Goal: Find specific page/section: Find specific page/section

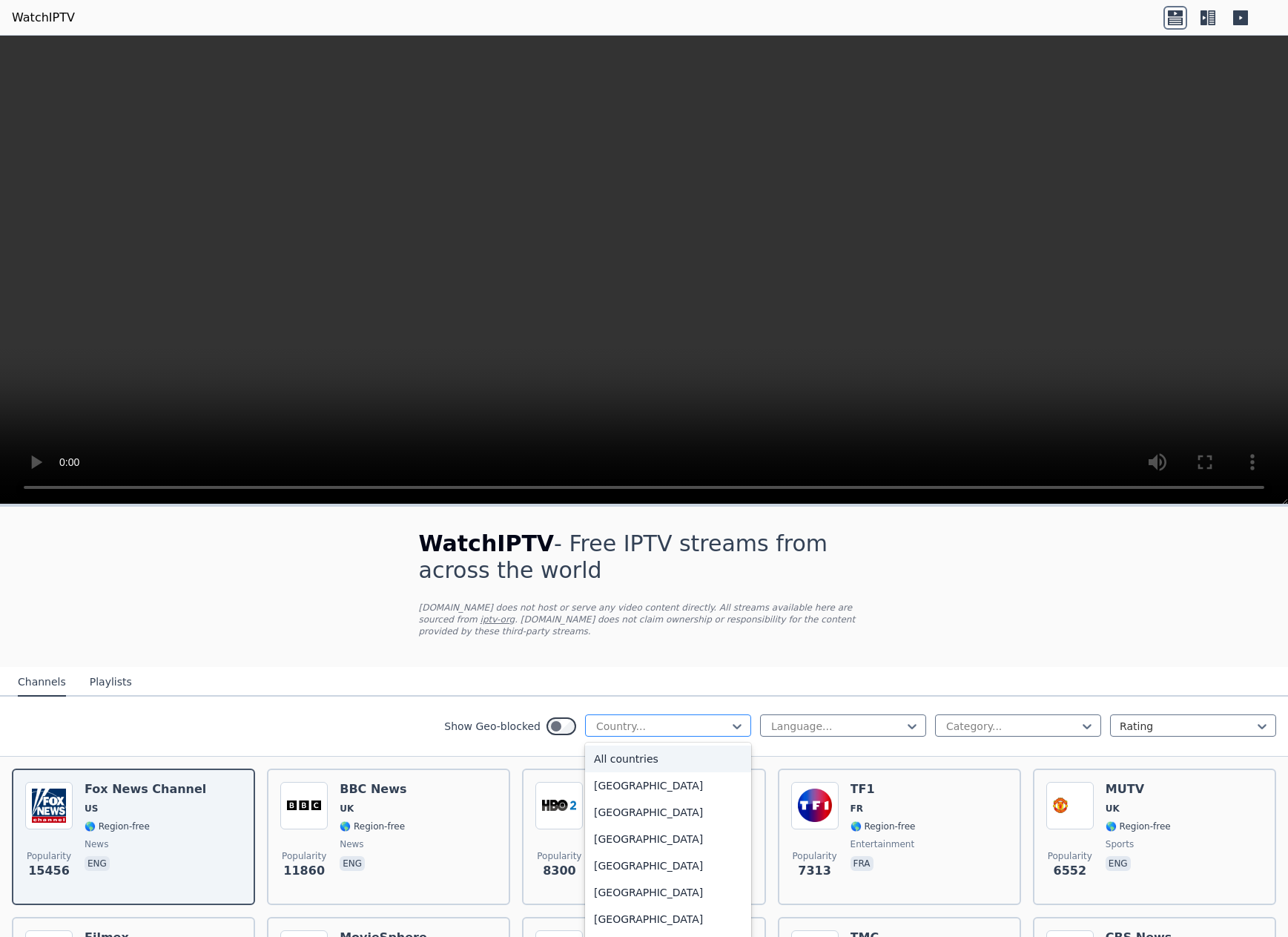
click at [628, 720] on div at bounding box center [662, 726] width 135 height 15
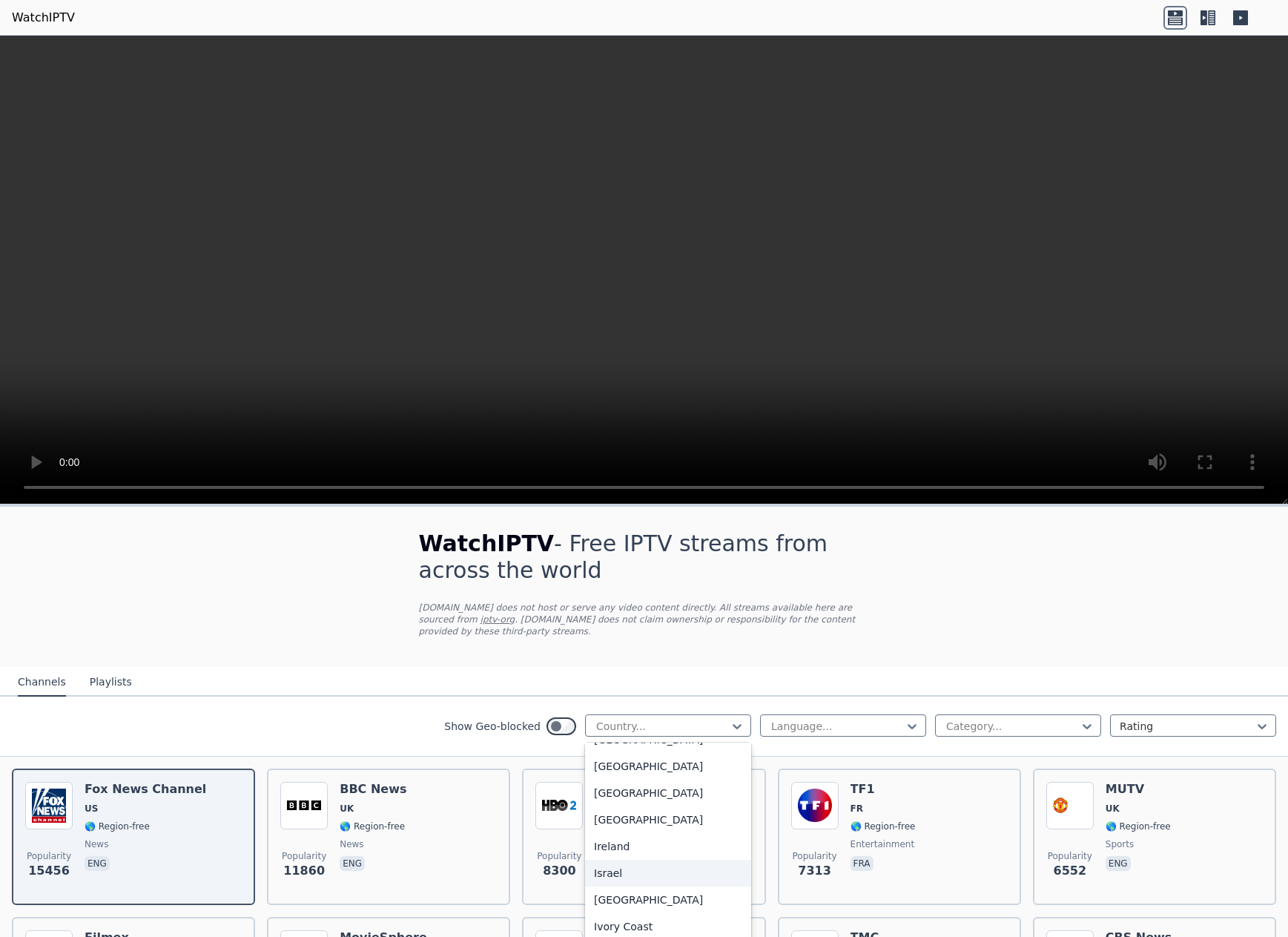
click at [621, 880] on div "Israel" at bounding box center [667, 873] width 166 height 27
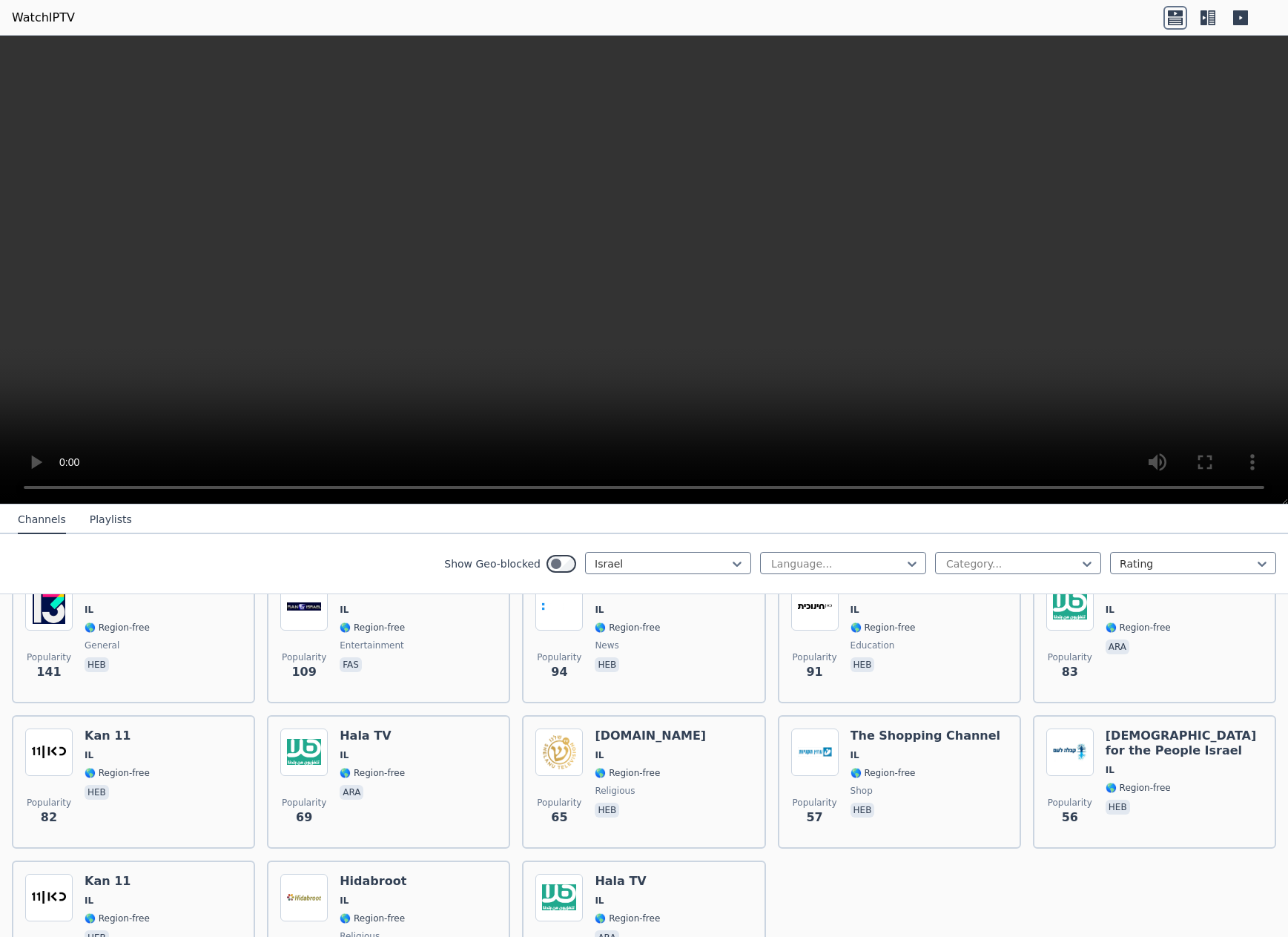
scroll to position [445, 0]
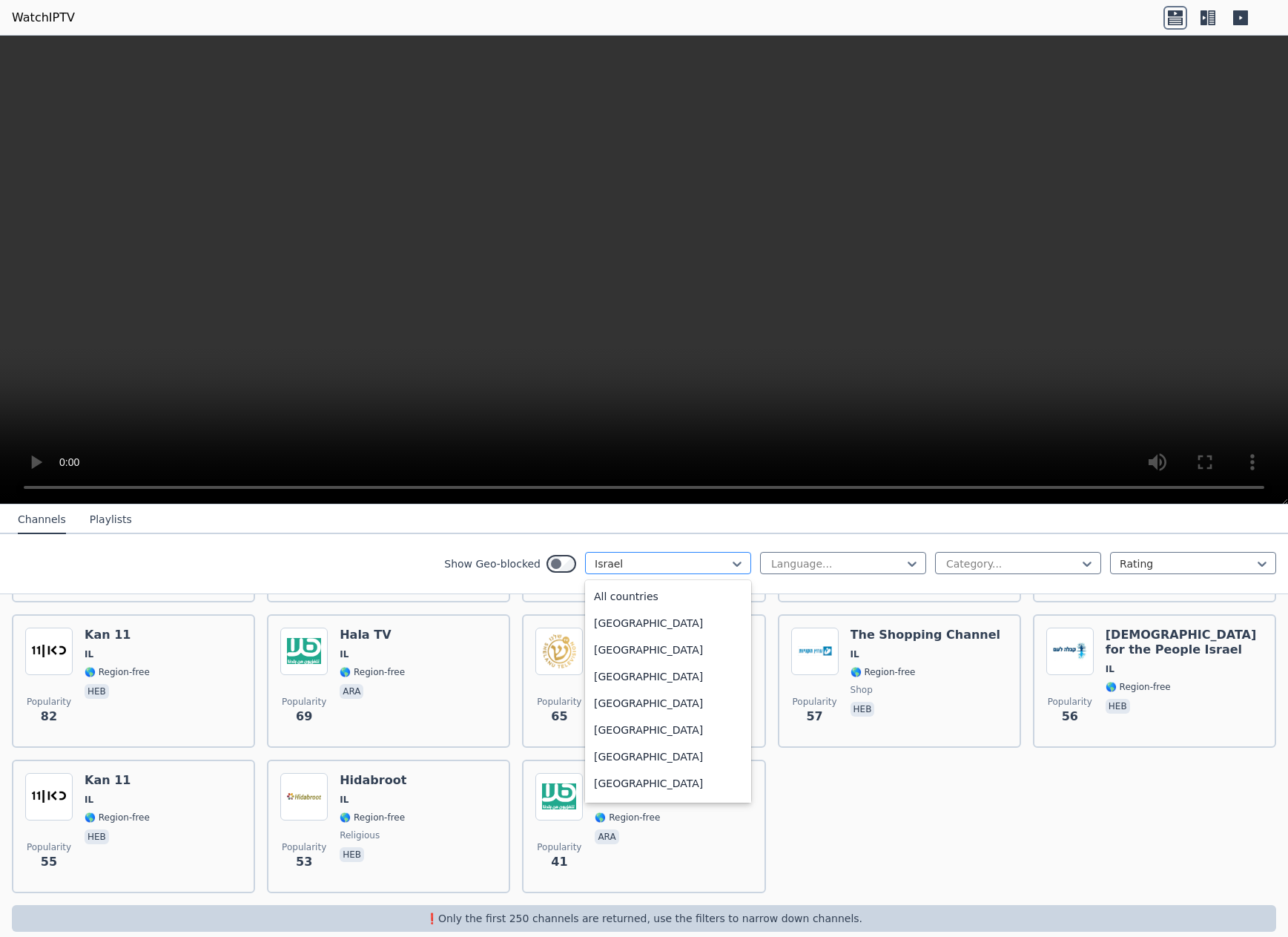
click at [619, 562] on div at bounding box center [662, 563] width 135 height 15
click at [653, 703] on div "[GEOGRAPHIC_DATA]" at bounding box center [667, 704] width 166 height 27
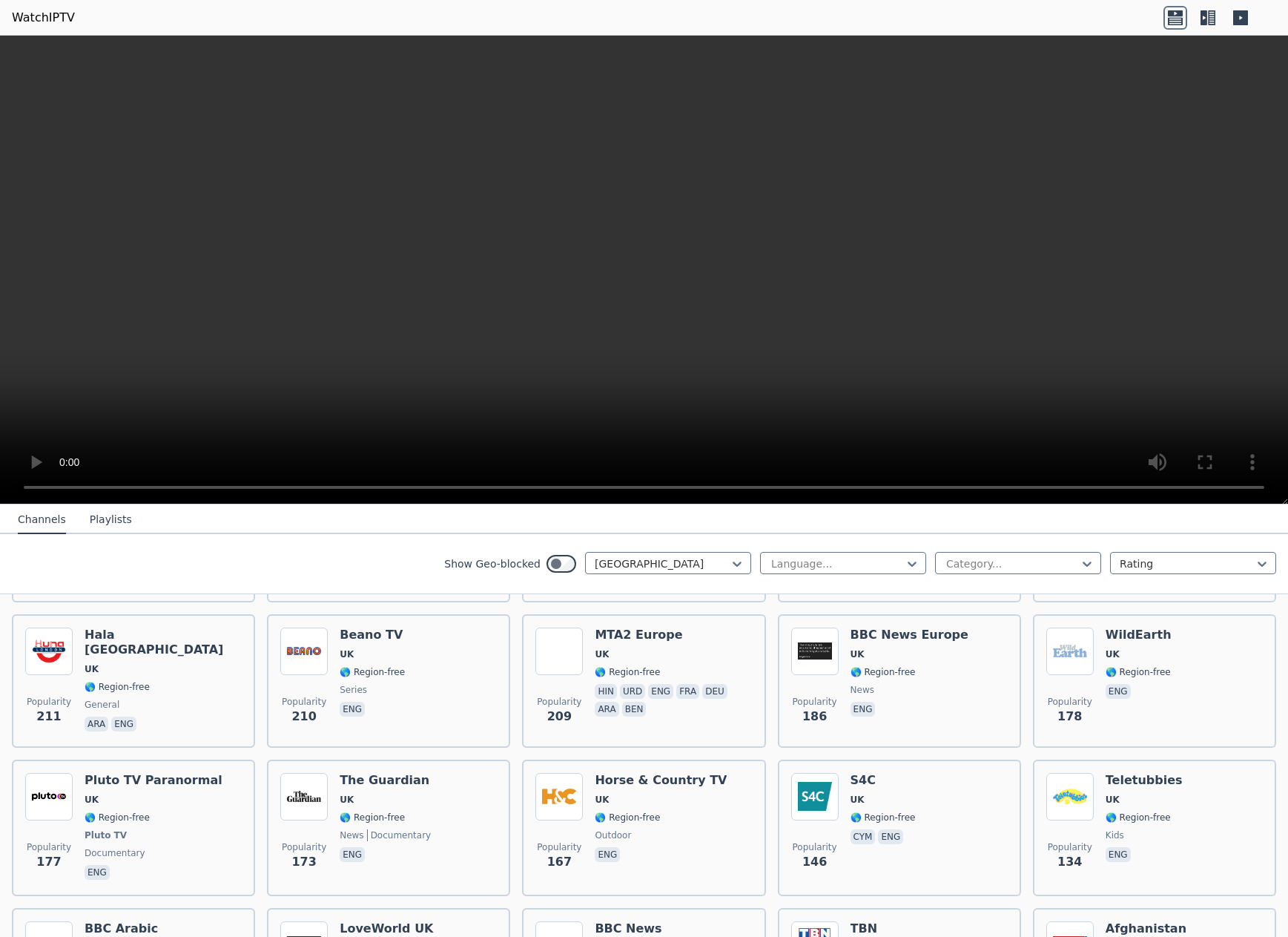
click at [359, 571] on div "Show Geo-blocked option [GEOGRAPHIC_DATA], selected. [GEOGRAPHIC_DATA] Language…" at bounding box center [644, 564] width 1288 height 60
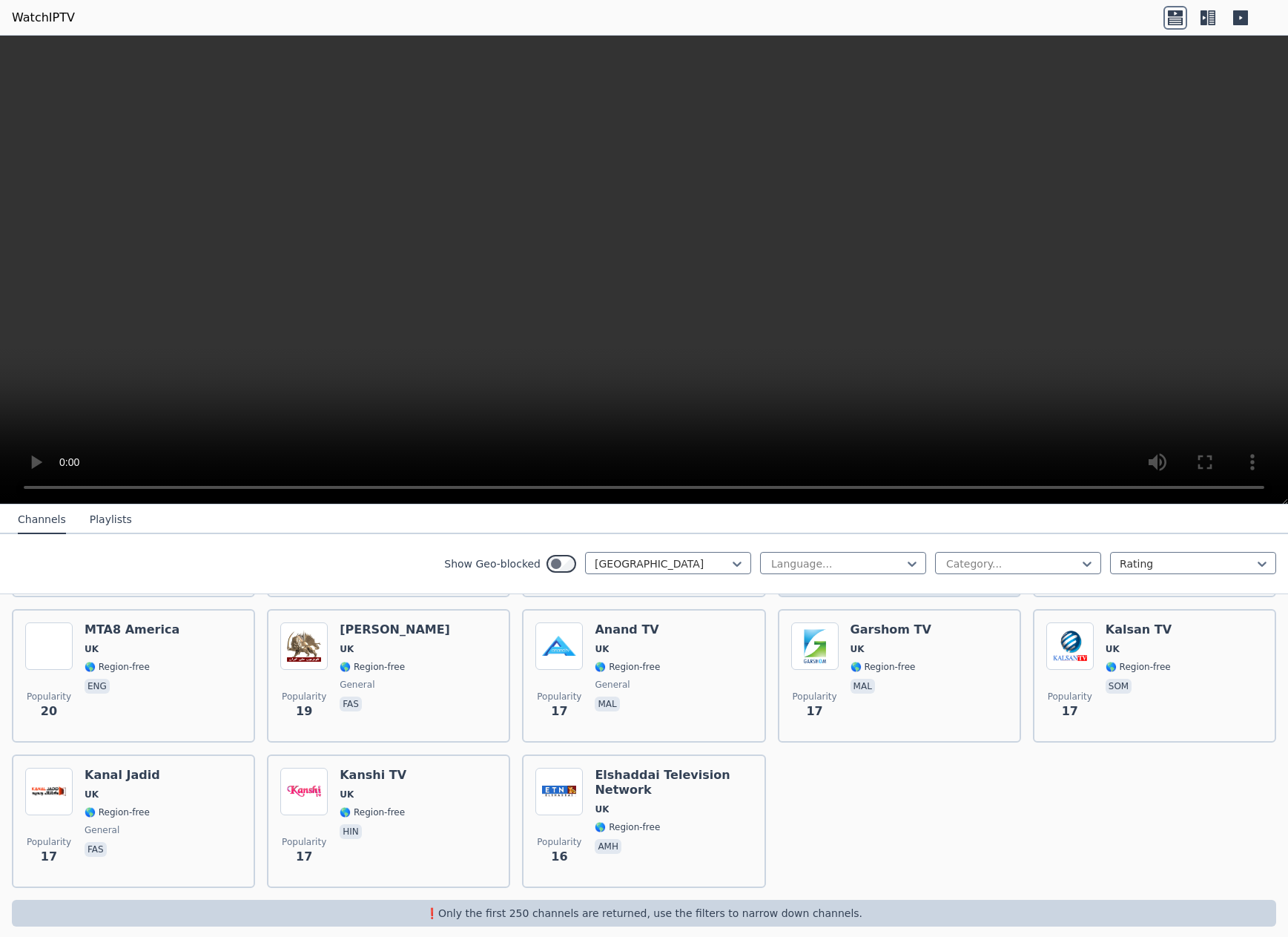
scroll to position [2054, 0]
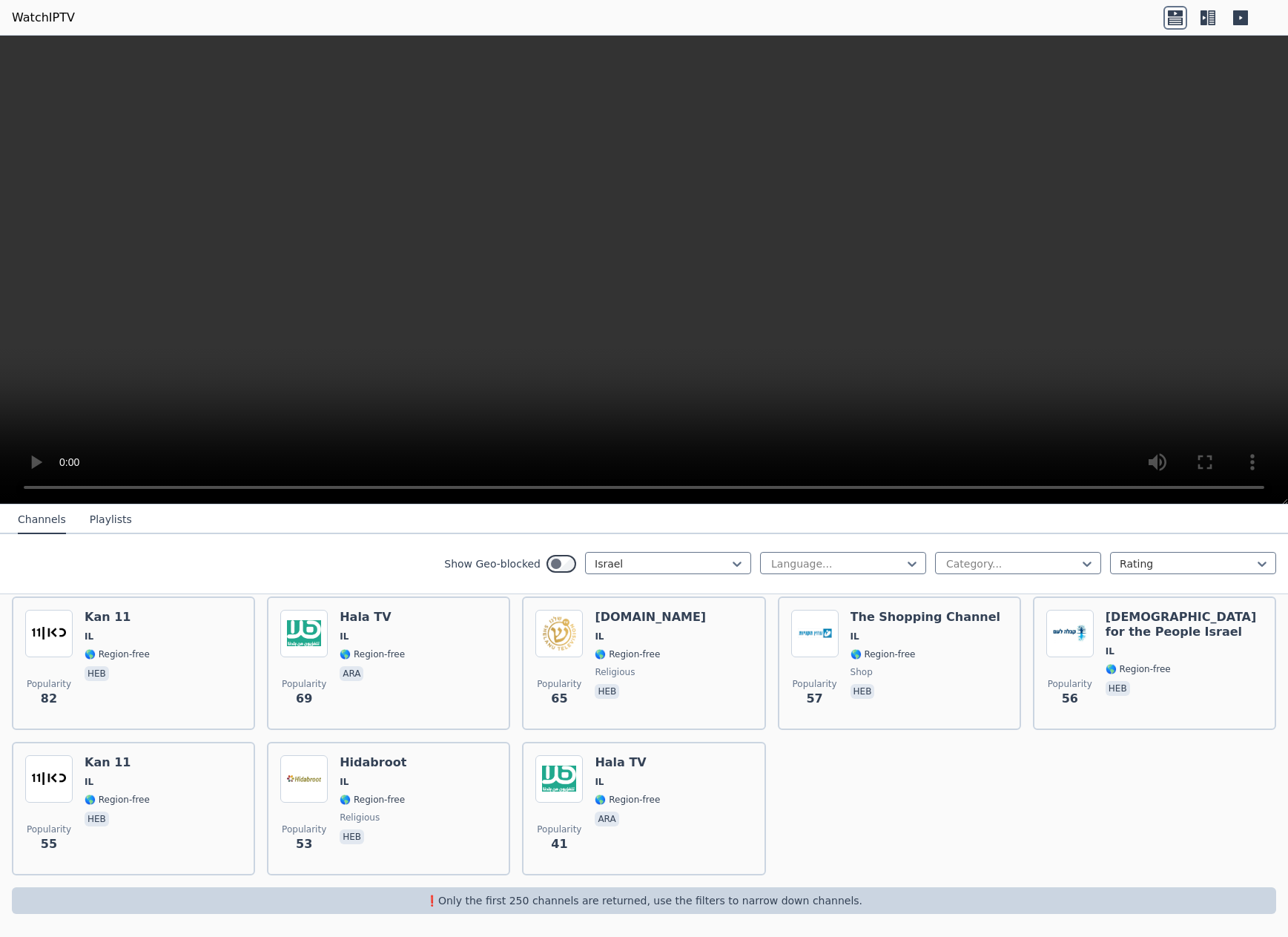
scroll to position [451, 0]
